Goal: Browse casually

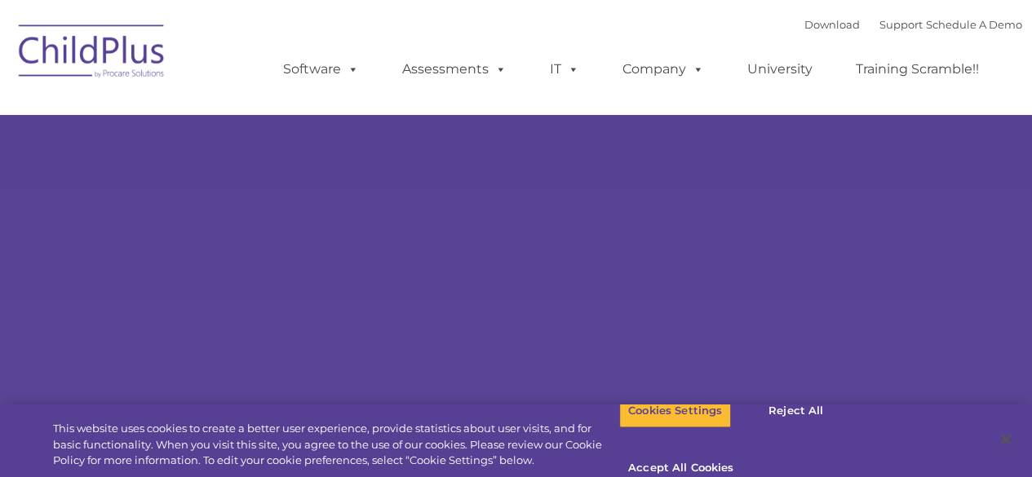
select select "MEDIUM"
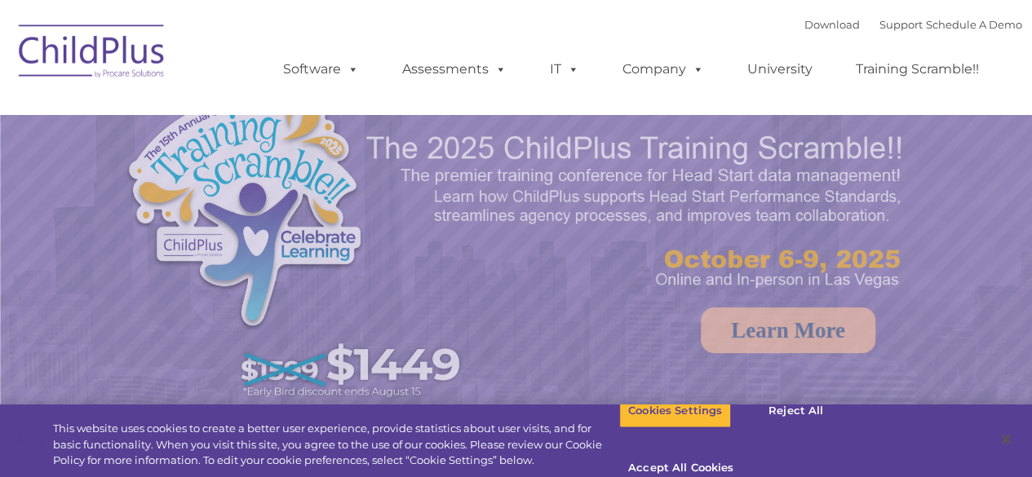
select select "MEDIUM"
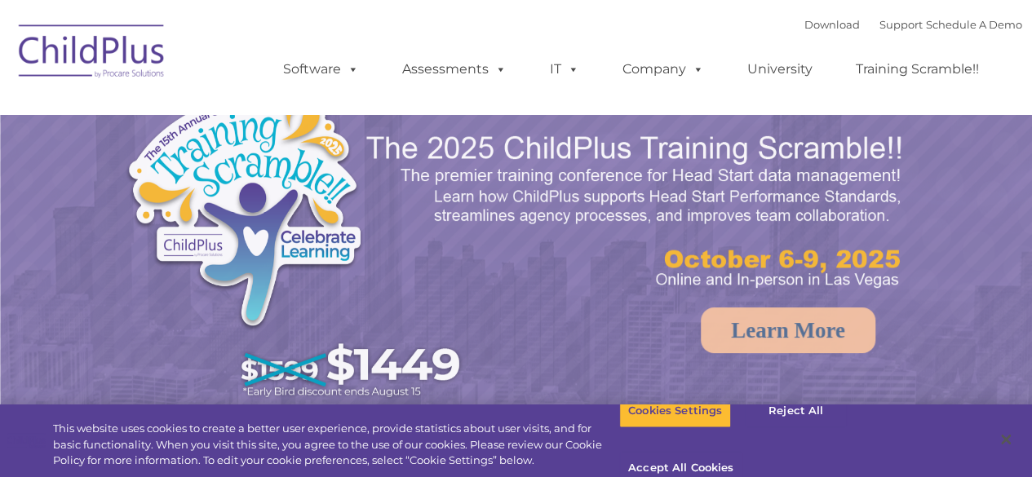
select select "MEDIUM"
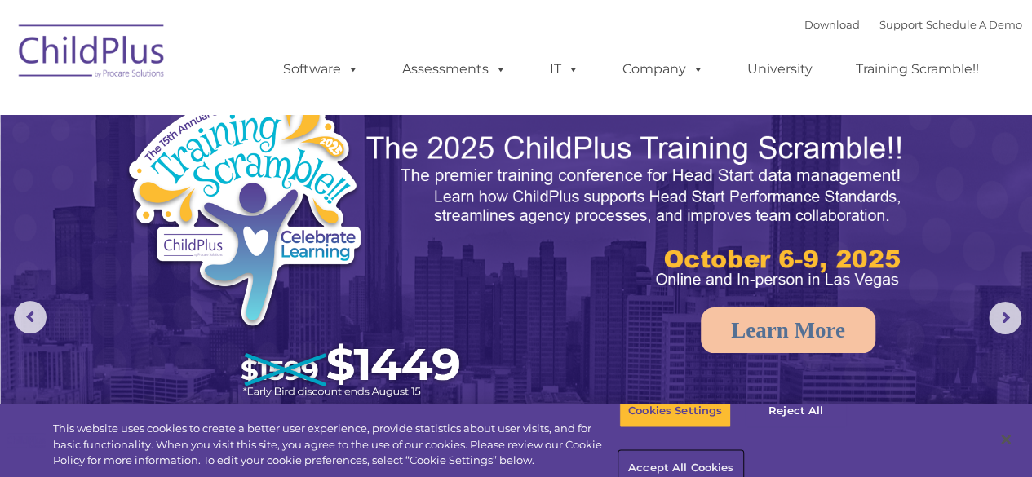
click at [742, 452] on button "Accept All Cookies" at bounding box center [680, 469] width 123 height 34
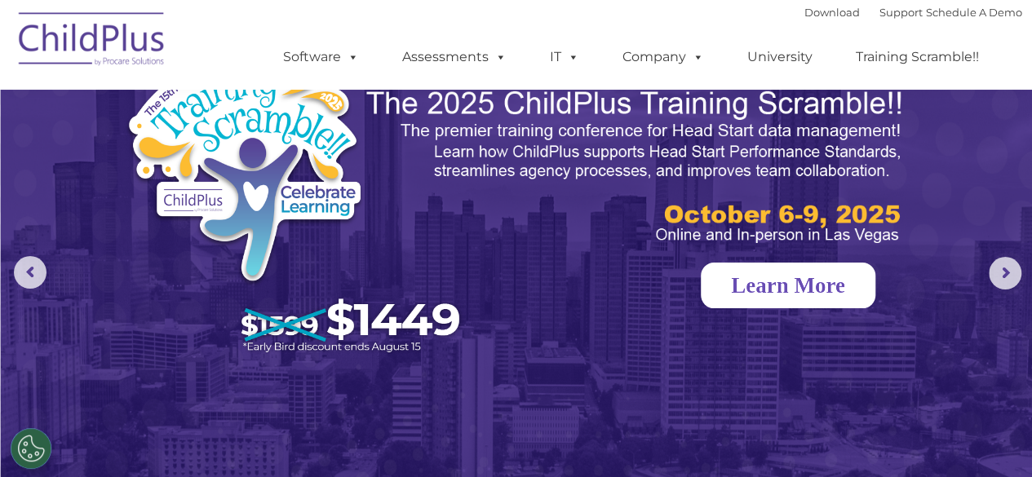
scroll to position [49, 0]
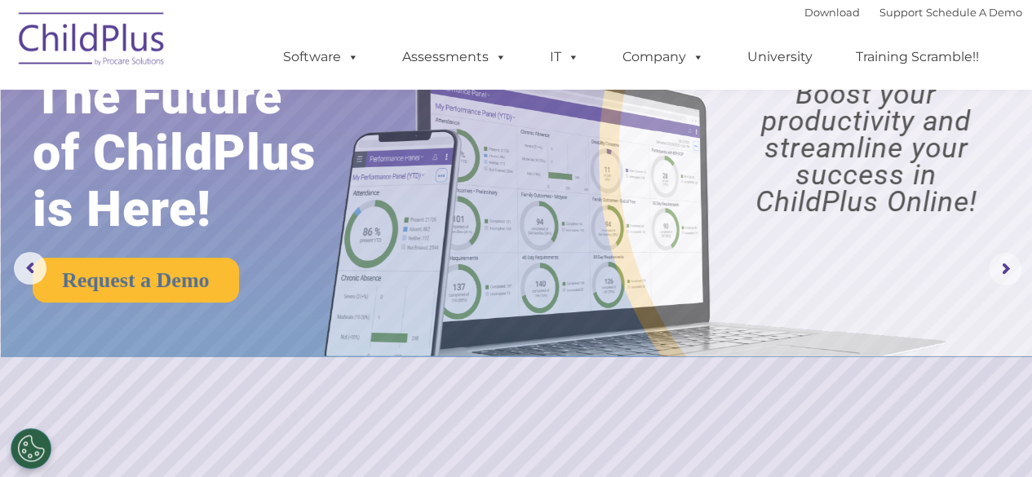
click at [1013, 264] on rs-arrow at bounding box center [1005, 269] width 33 height 33
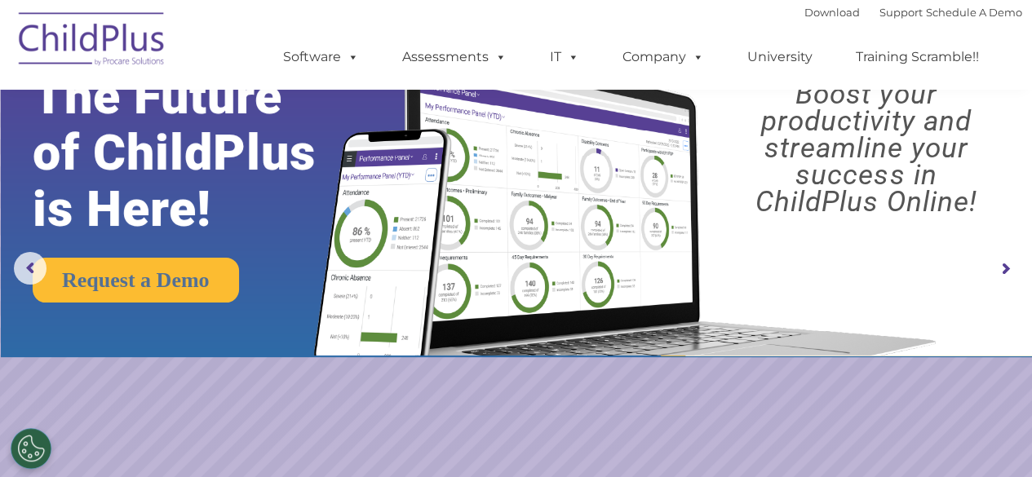
click at [1012, 264] on rs-arrow at bounding box center [1005, 269] width 33 height 33
click at [1003, 268] on rs-arrow at bounding box center [1005, 269] width 33 height 33
